Goal: Find specific page/section: Find specific page/section

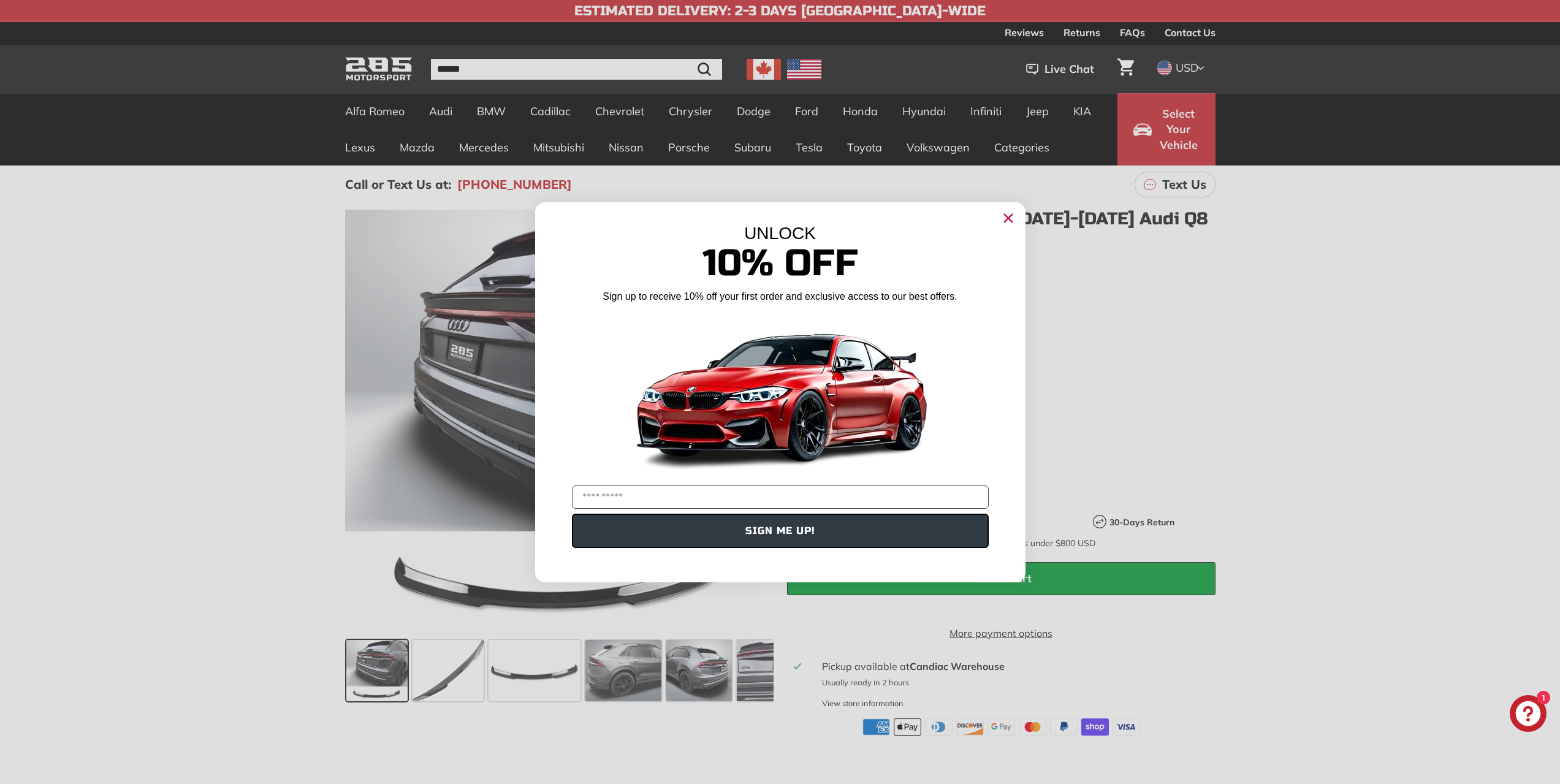
click at [1008, 220] on circle "Close dialog" at bounding box center [1007, 217] width 18 height 18
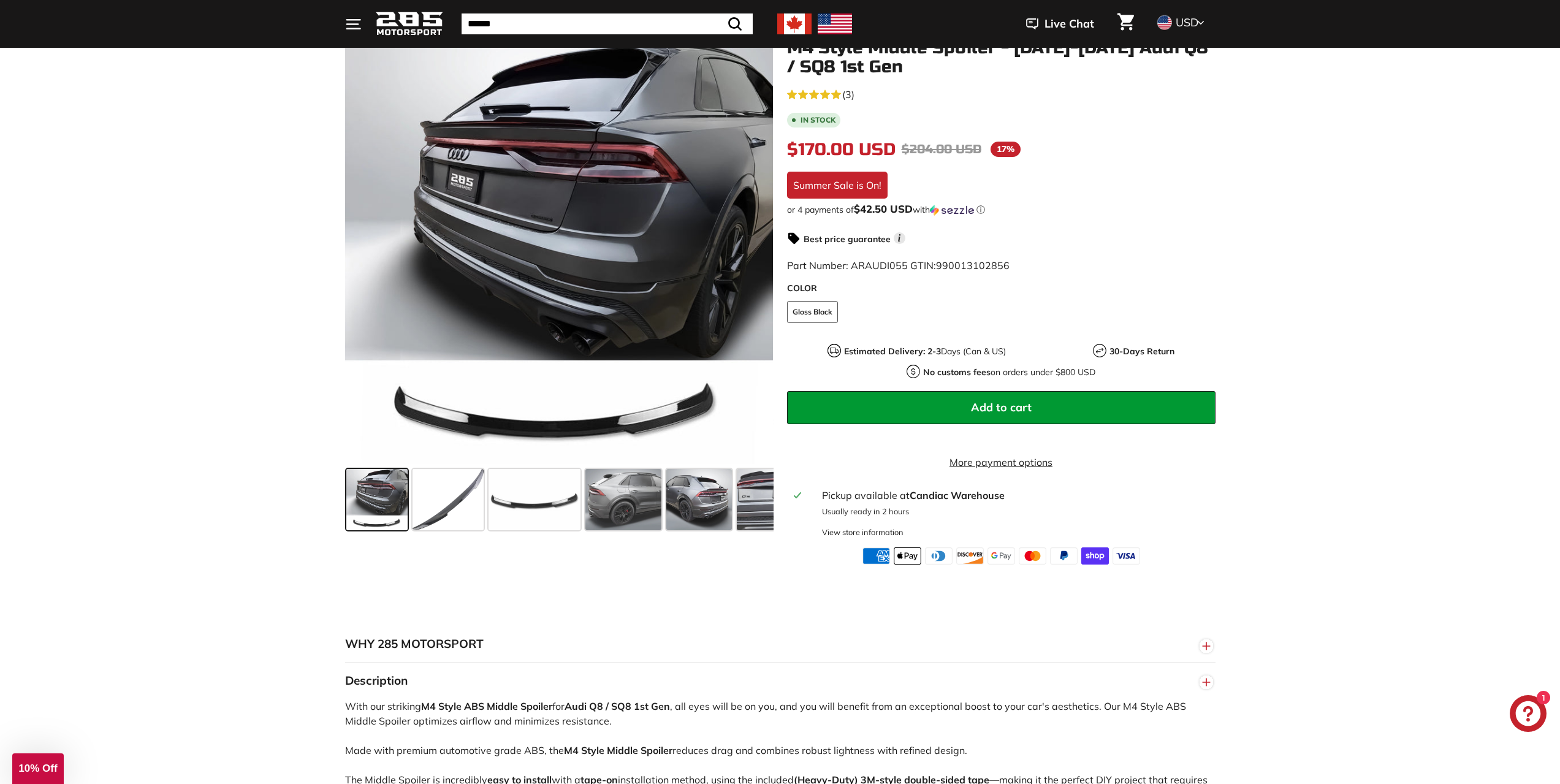
scroll to position [184, 0]
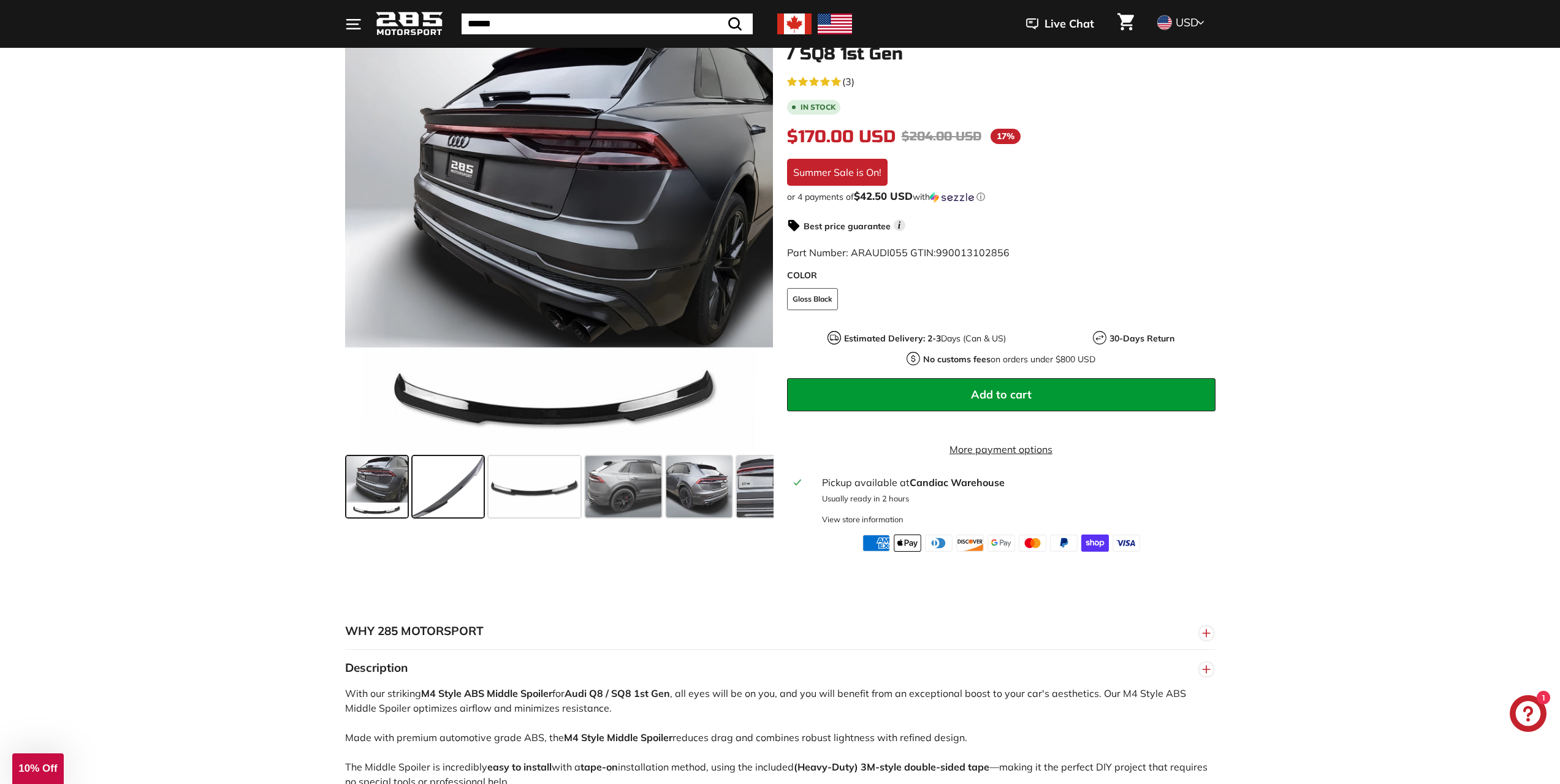
click at [454, 487] on span at bounding box center [448, 486] width 71 height 61
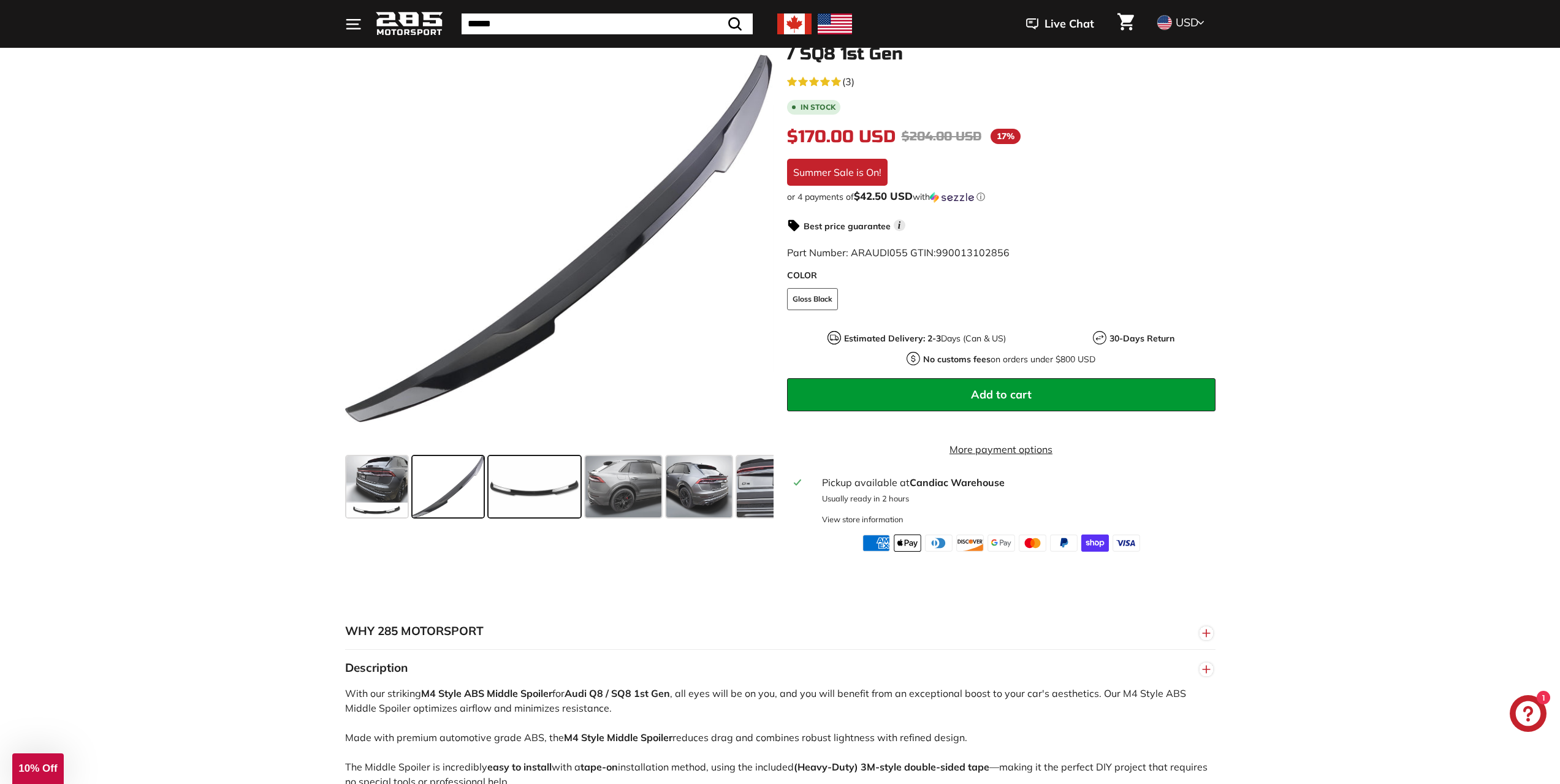
click at [533, 488] on span at bounding box center [534, 486] width 92 height 61
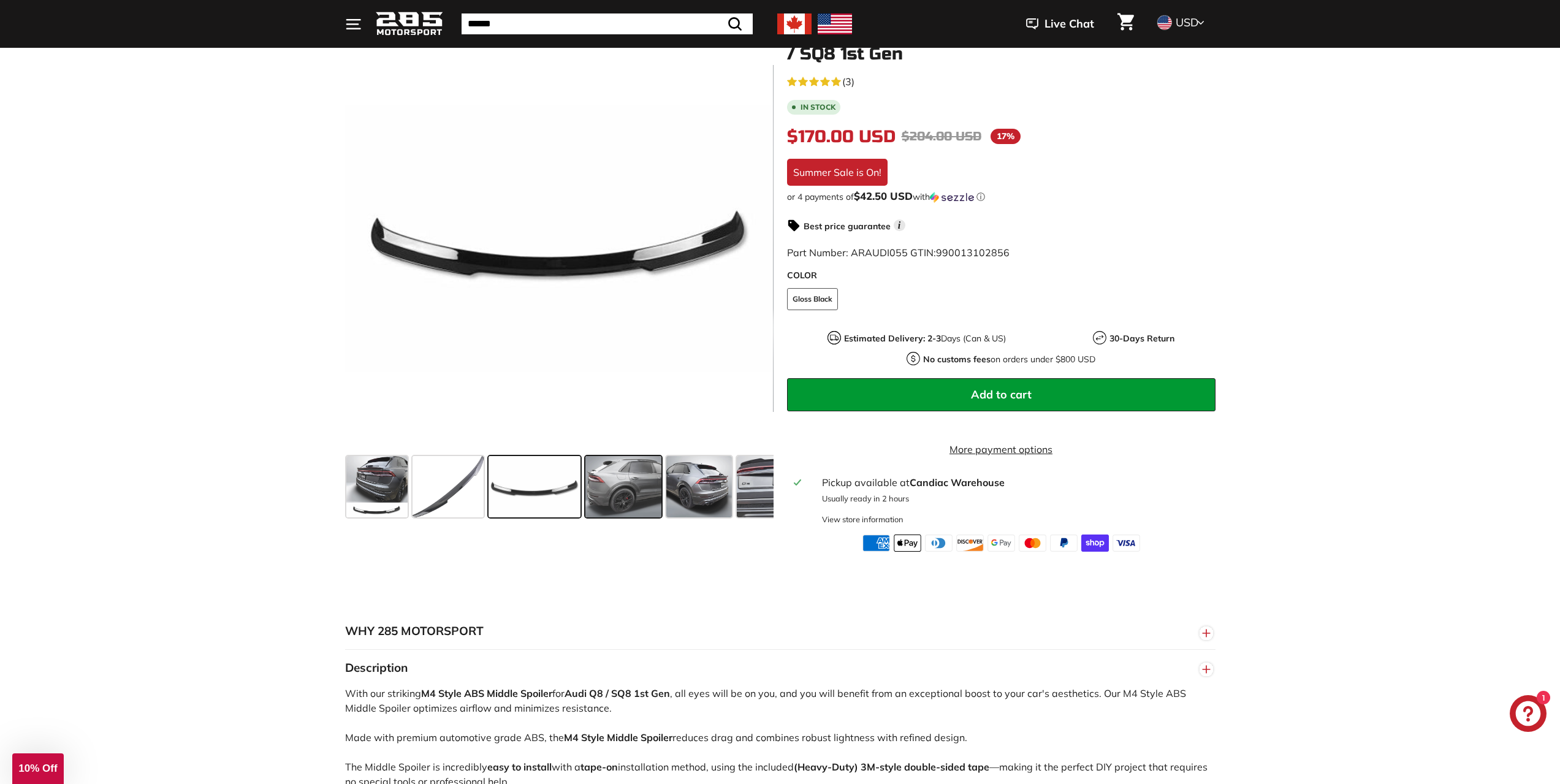
click at [596, 491] on span at bounding box center [623, 486] width 76 height 61
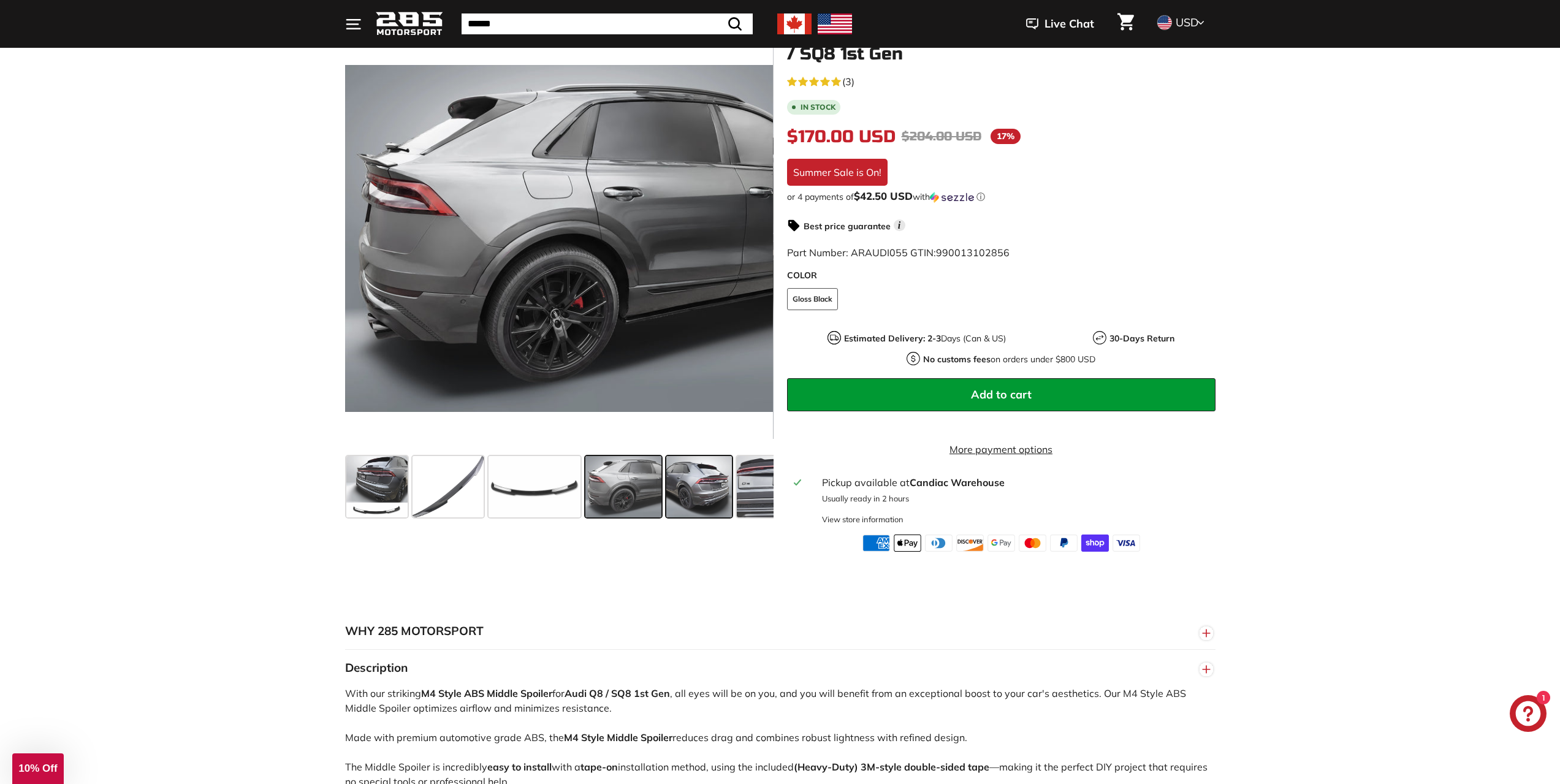
click at [722, 488] on span at bounding box center [699, 486] width 66 height 61
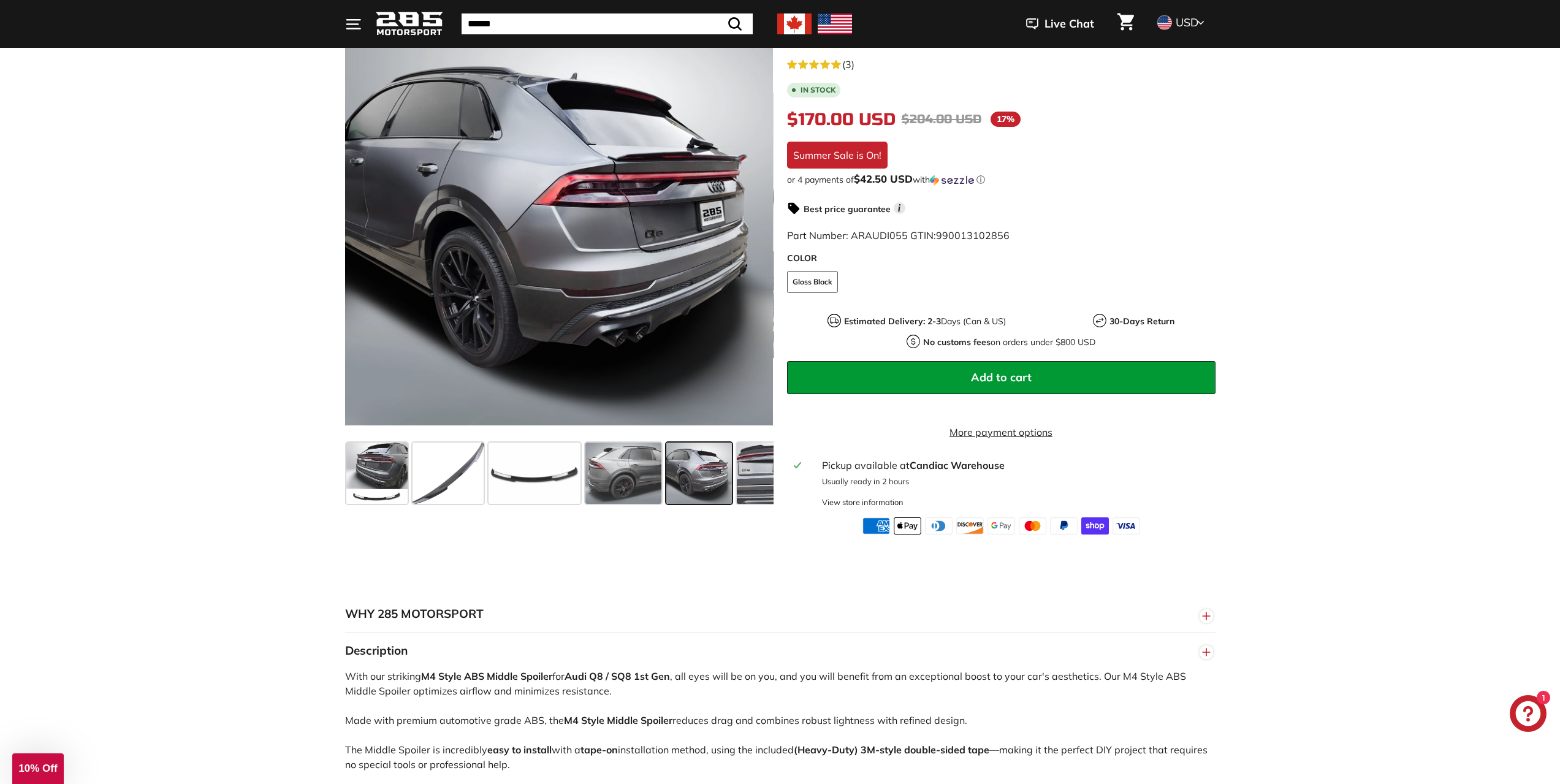
scroll to position [0, 0]
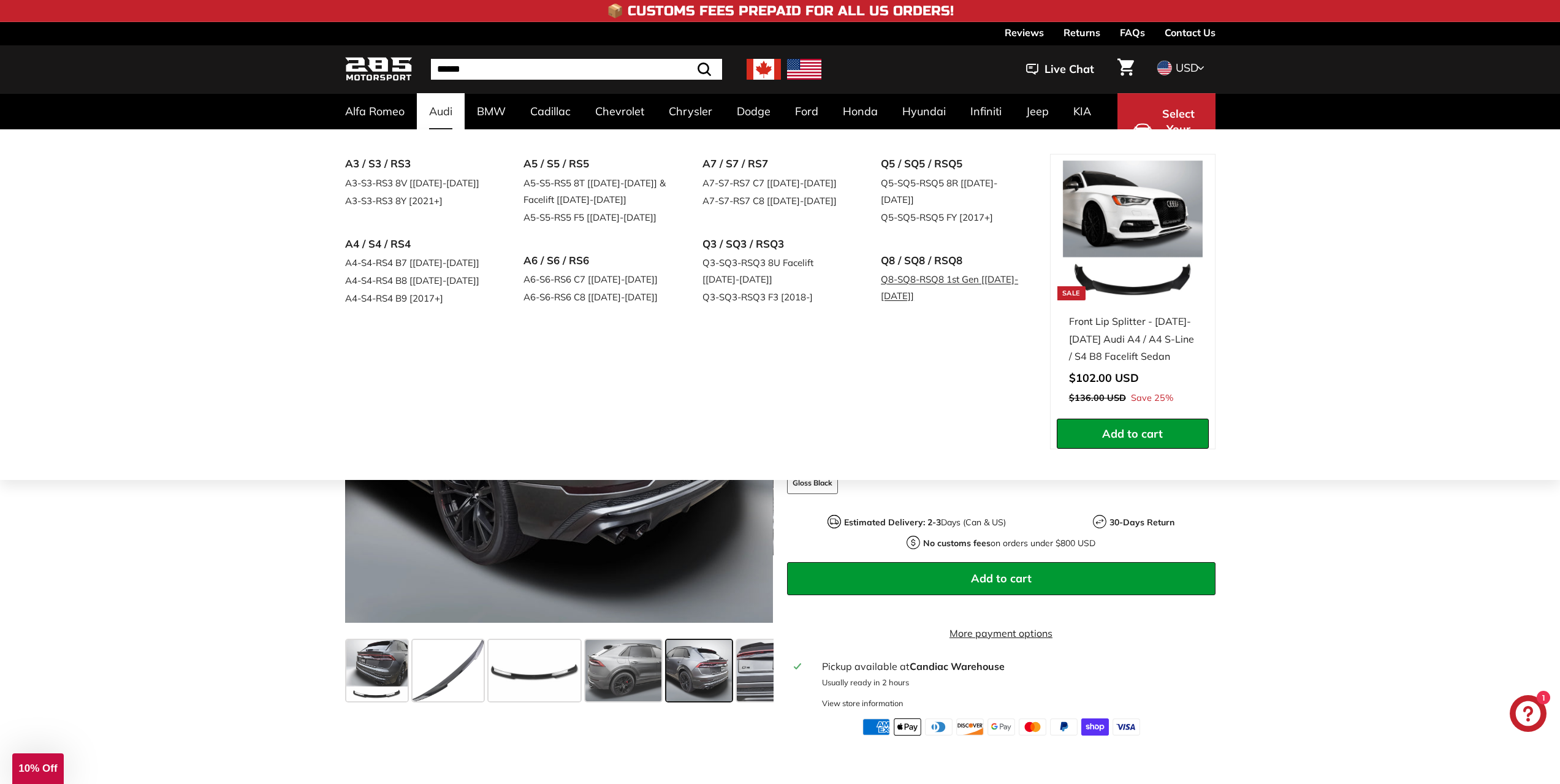
click at [953, 271] on link "Q8-SQ8-RSQ8 1st Gen [[DATE]-[DATE]]" at bounding box center [953, 288] width 144 height 35
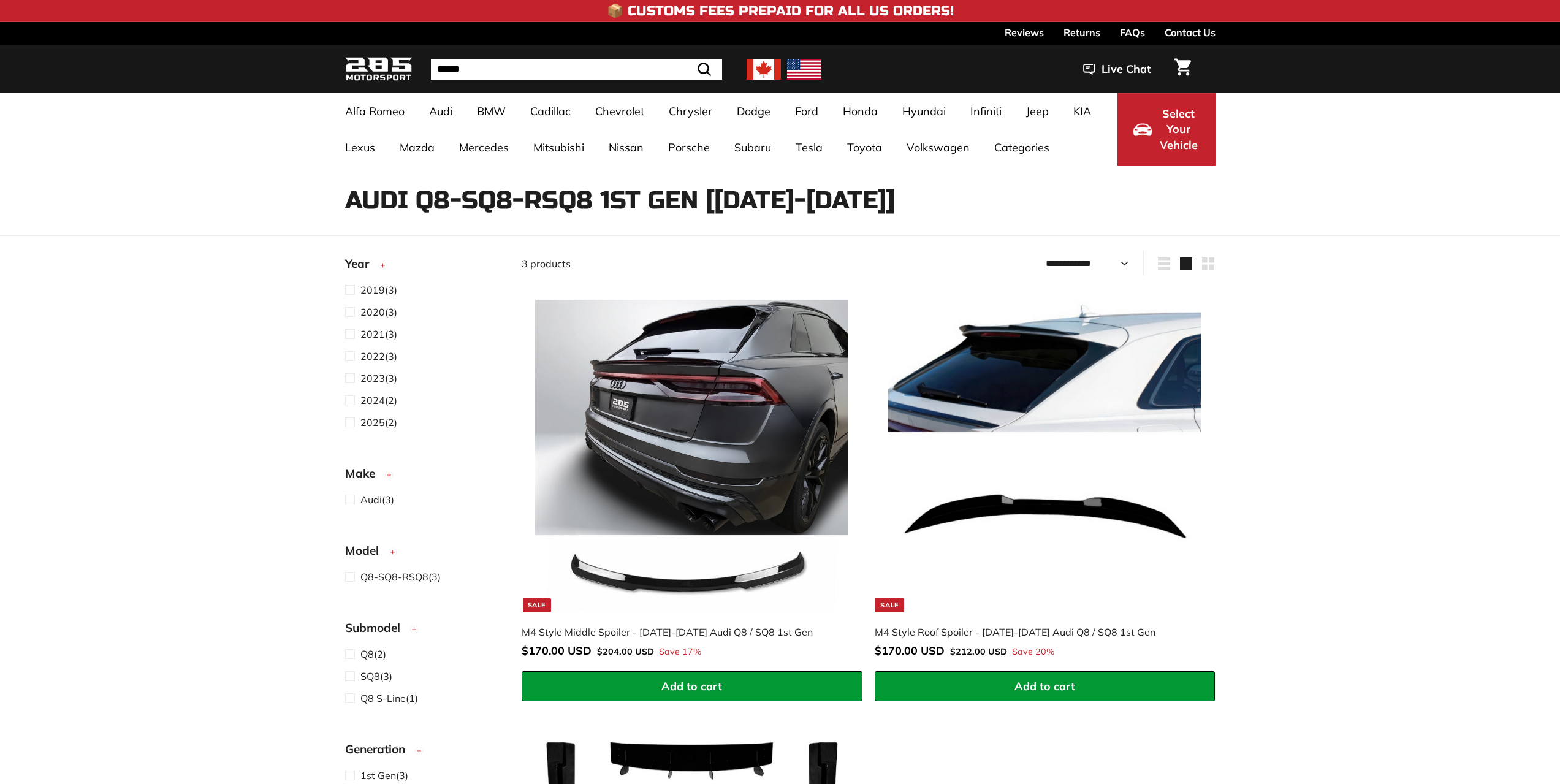
select select "**********"
click at [347, 424] on span at bounding box center [353, 423] width 16 height 15
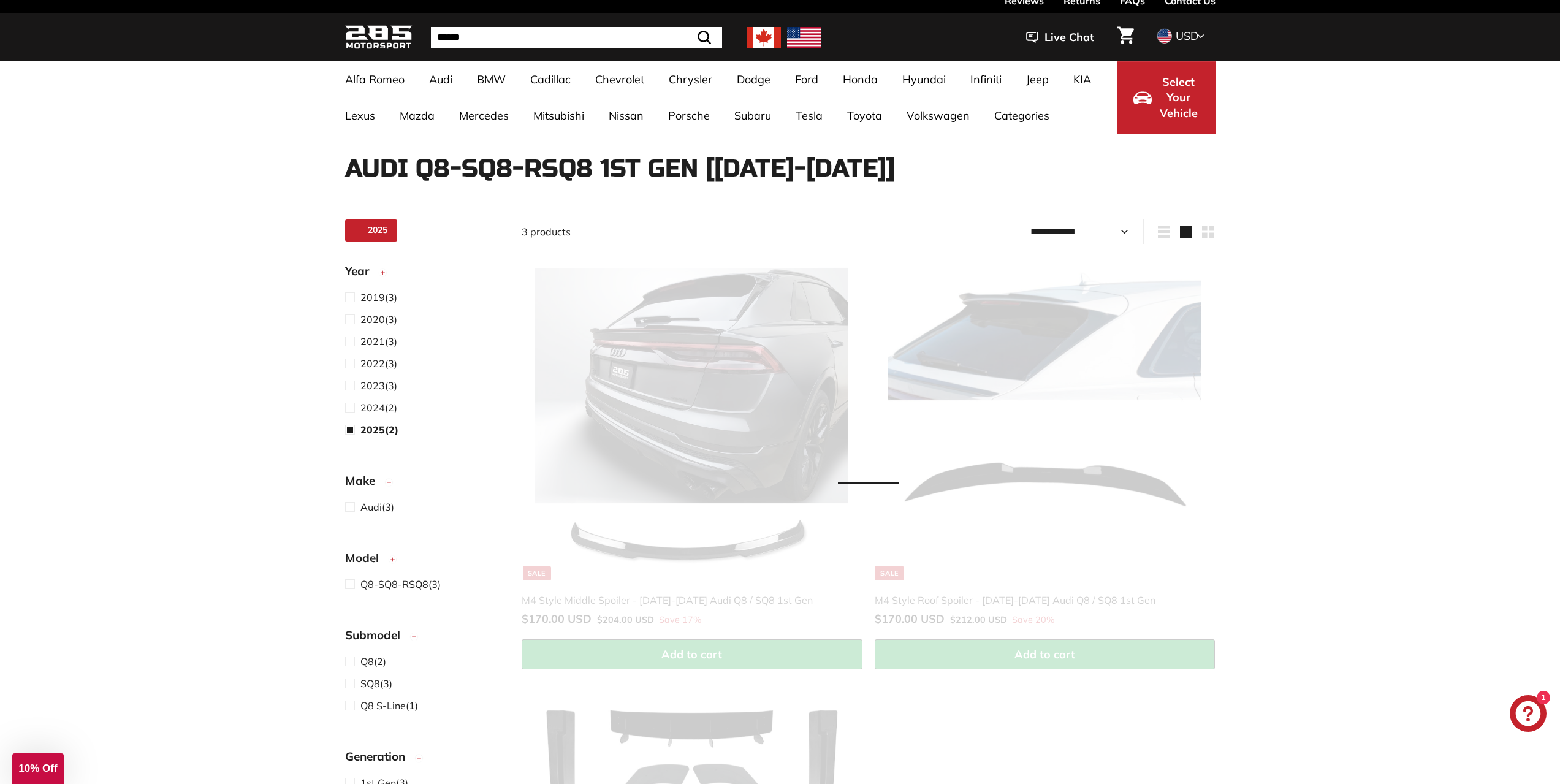
select select "**********"
